Goal: Obtain resource: Obtain resource

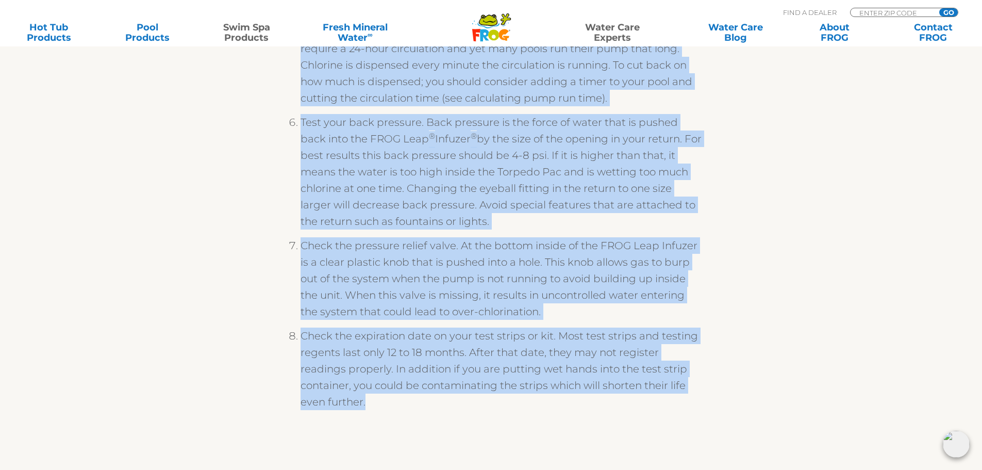
click at [260, 35] on link "Swim Spa Products" at bounding box center [246, 32] width 77 height 21
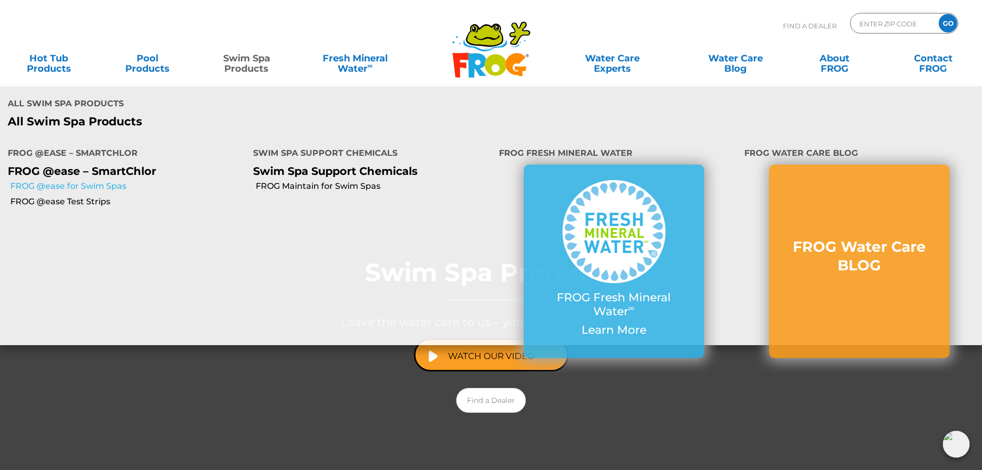
click at [109, 188] on link "FROG @ease for Swim Spas" at bounding box center [127, 185] width 235 height 11
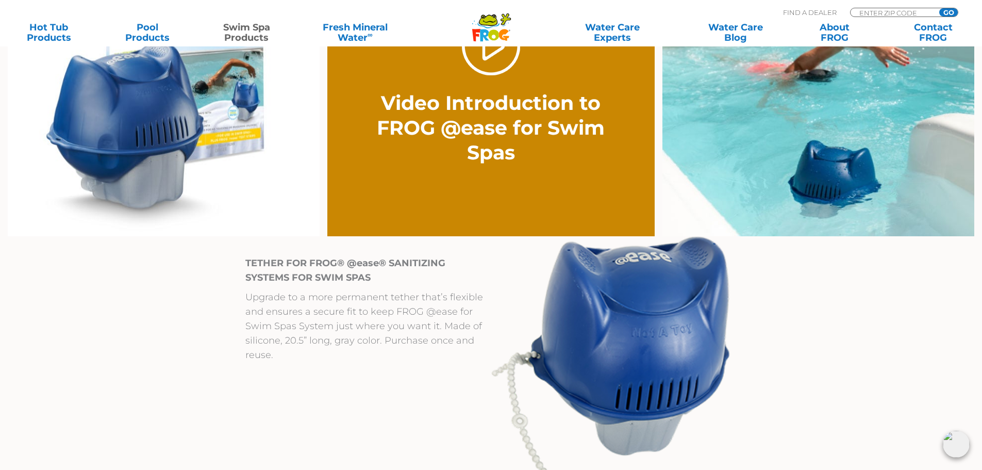
scroll to position [1392, 0]
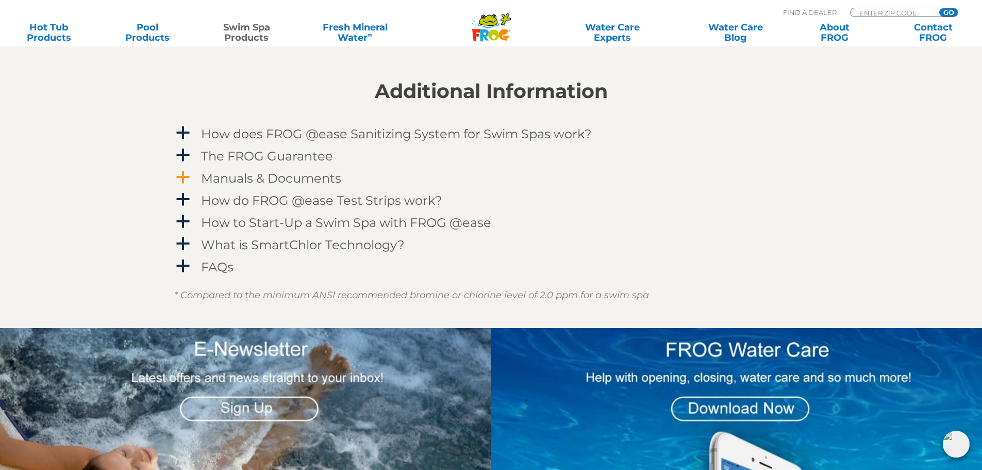
click at [190, 177] on span "a" at bounding box center [182, 177] width 15 height 15
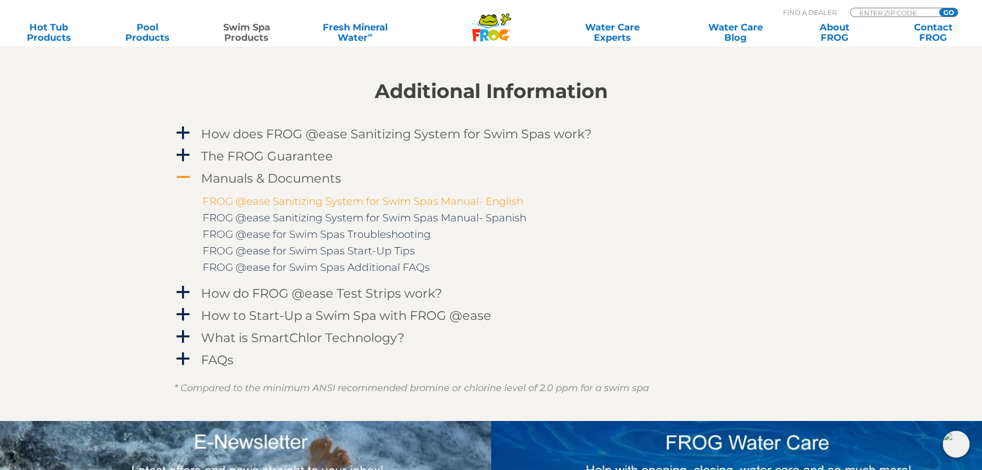
click at [259, 198] on link "FROG @ease Sanitizing System for Swim Spas Manual- English" at bounding box center [363, 201] width 321 height 12
click at [182, 309] on span "a" at bounding box center [182, 314] width 15 height 15
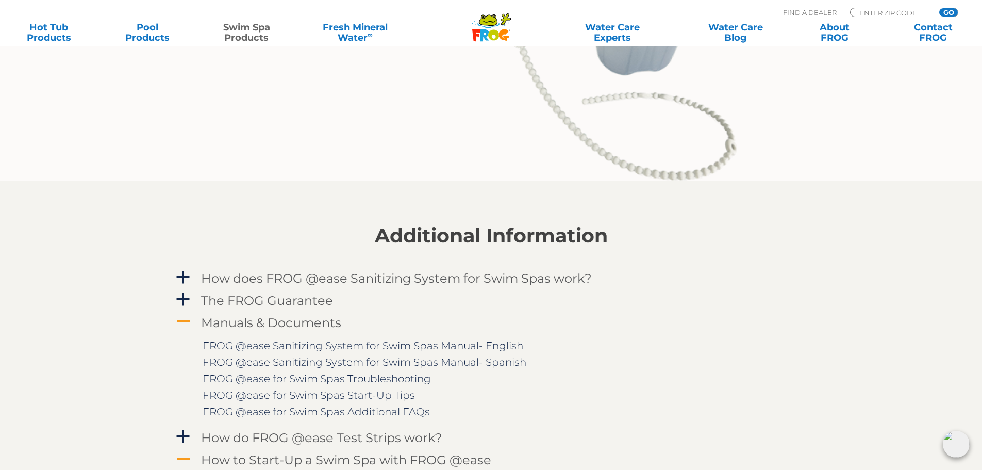
scroll to position [1238, 0]
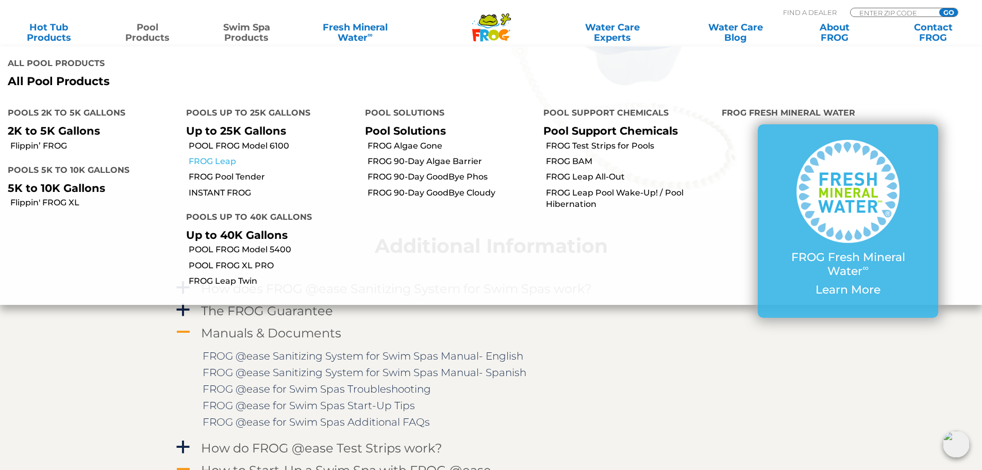
click at [219, 164] on link "FROG Leap" at bounding box center [273, 161] width 168 height 11
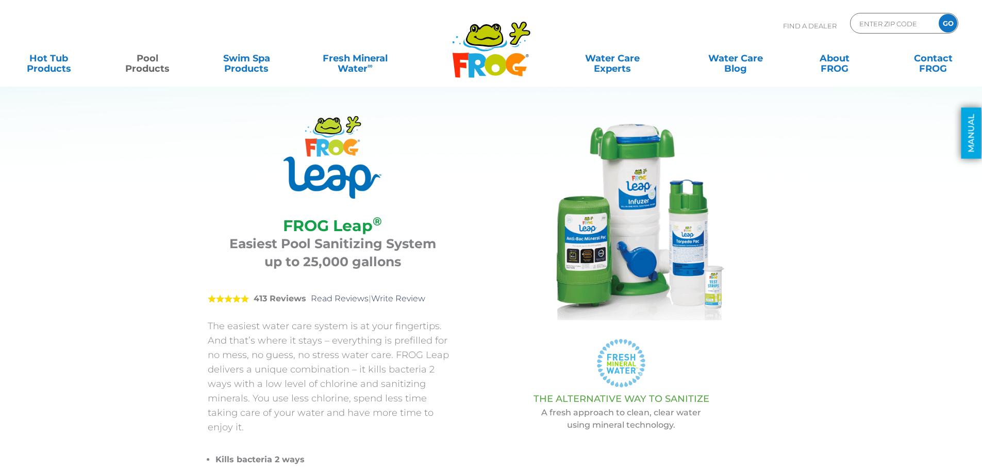
click at [970, 131] on link "MANUAL" at bounding box center [972, 133] width 20 height 51
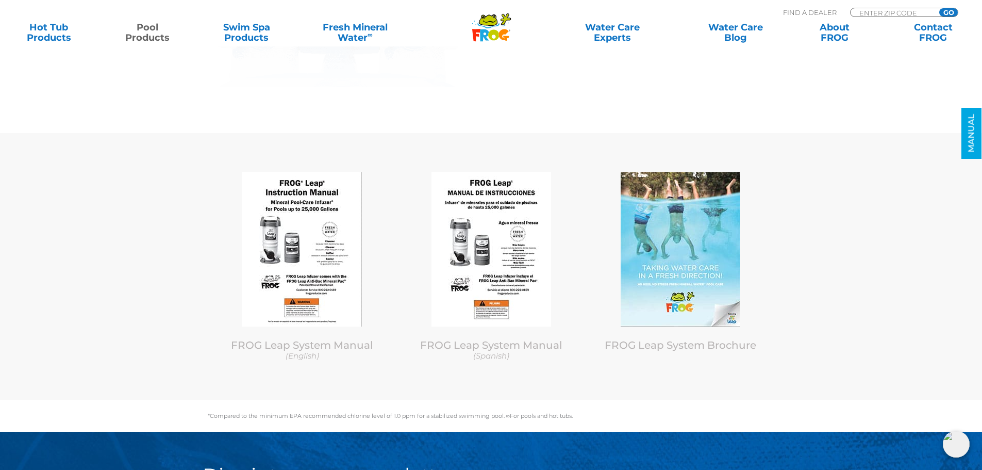
scroll to position [5069, 0]
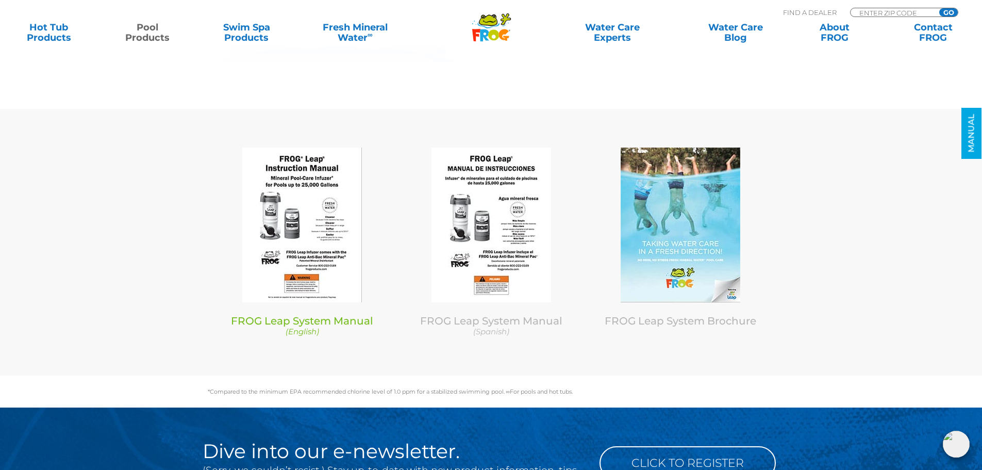
click at [320, 315] on link "FROG Leap System Manual (English)" at bounding box center [303, 326] width 174 height 22
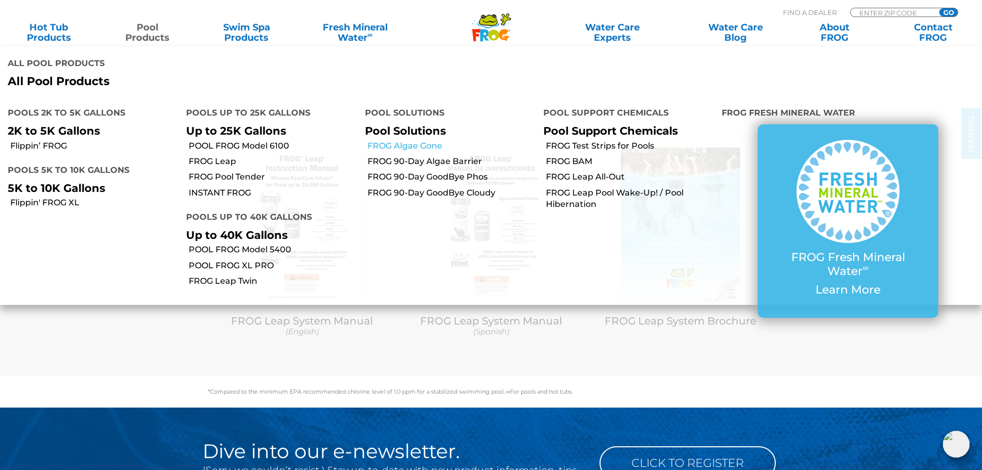
click at [405, 149] on link "FROG Algae Gone" at bounding box center [452, 145] width 168 height 11
